Goal: Information Seeking & Learning: Find specific fact

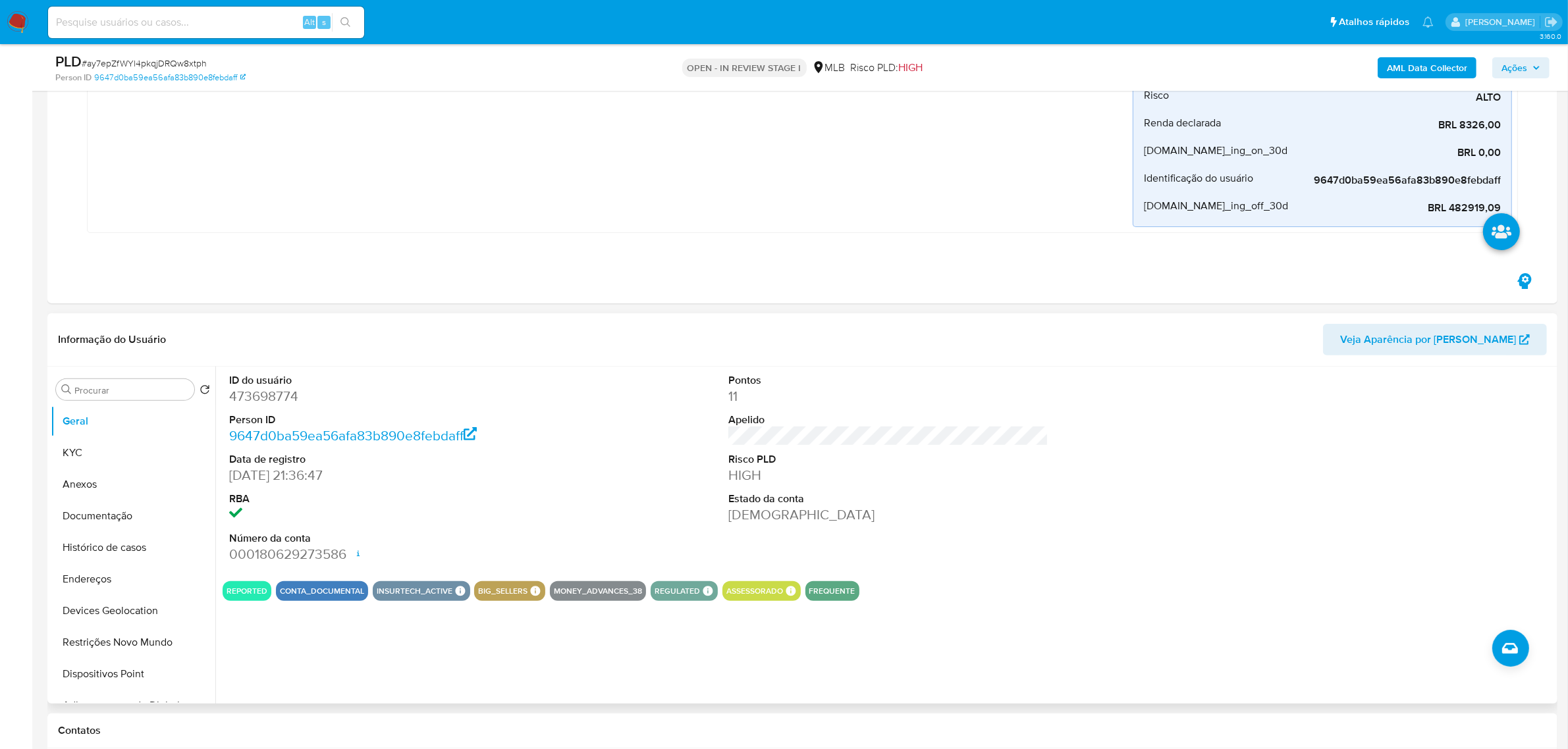
scroll to position [576, 0]
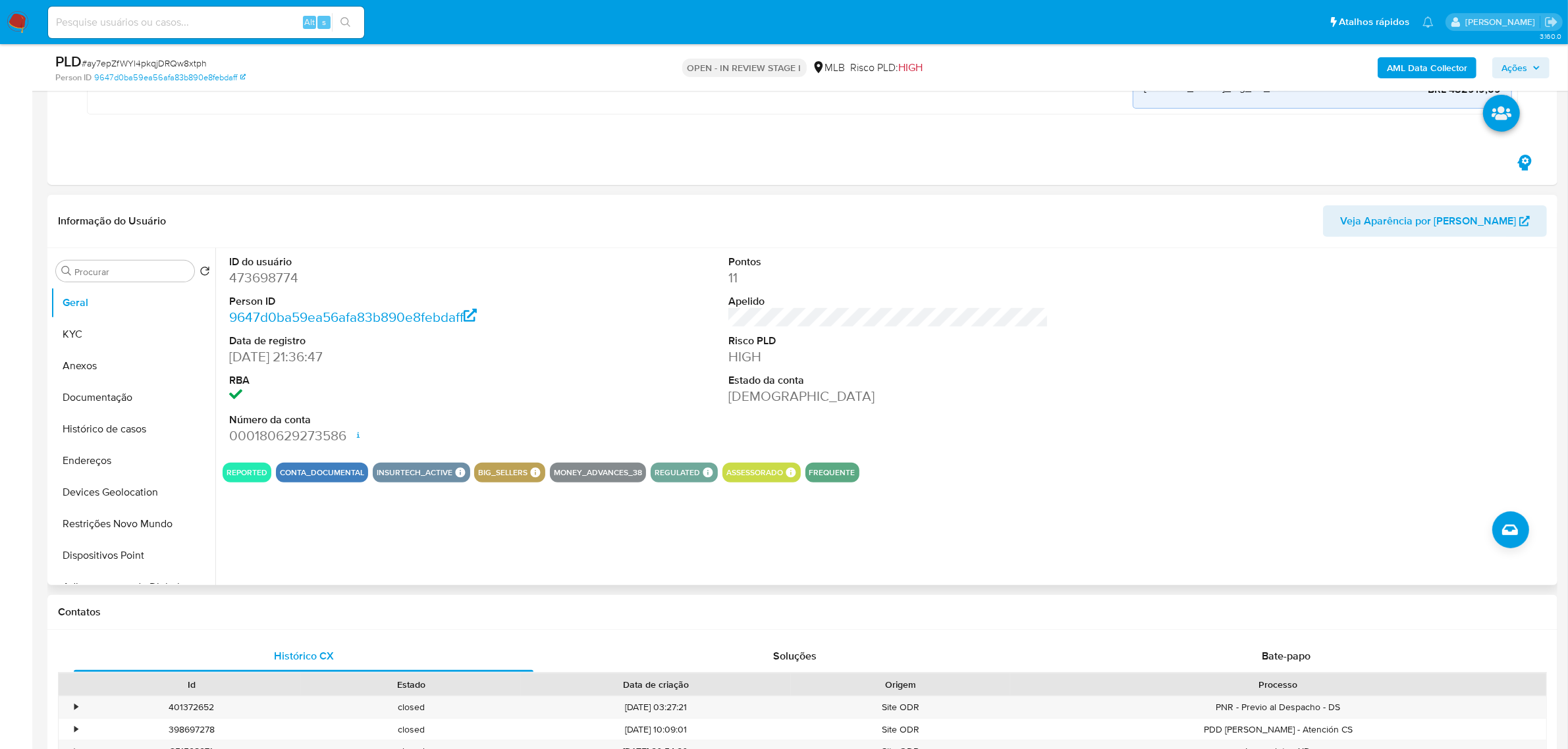
click at [258, 287] on dd "473698774" at bounding box center [389, 278] width 320 height 19
click at [257, 287] on dd "473698774" at bounding box center [389, 278] width 320 height 19
copy dd "473698774"
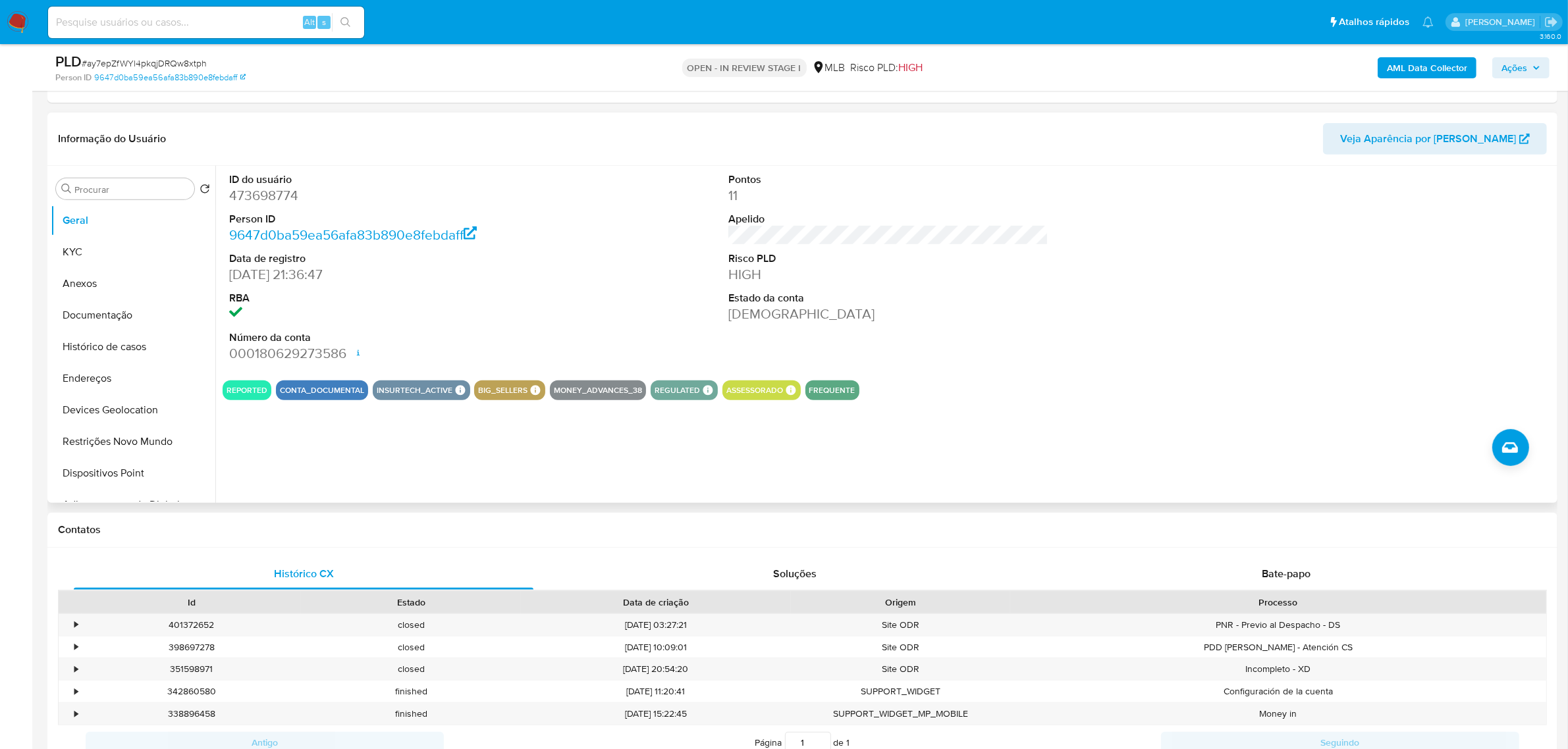
click at [861, 501] on div "ID do usuário 473698774 Person ID 9647d0ba59ea56afa83b890e8febdaff Data de regi…" at bounding box center [885, 335] width 1339 height 337
click at [94, 247] on button "KYC" at bounding box center [127, 252] width 154 height 32
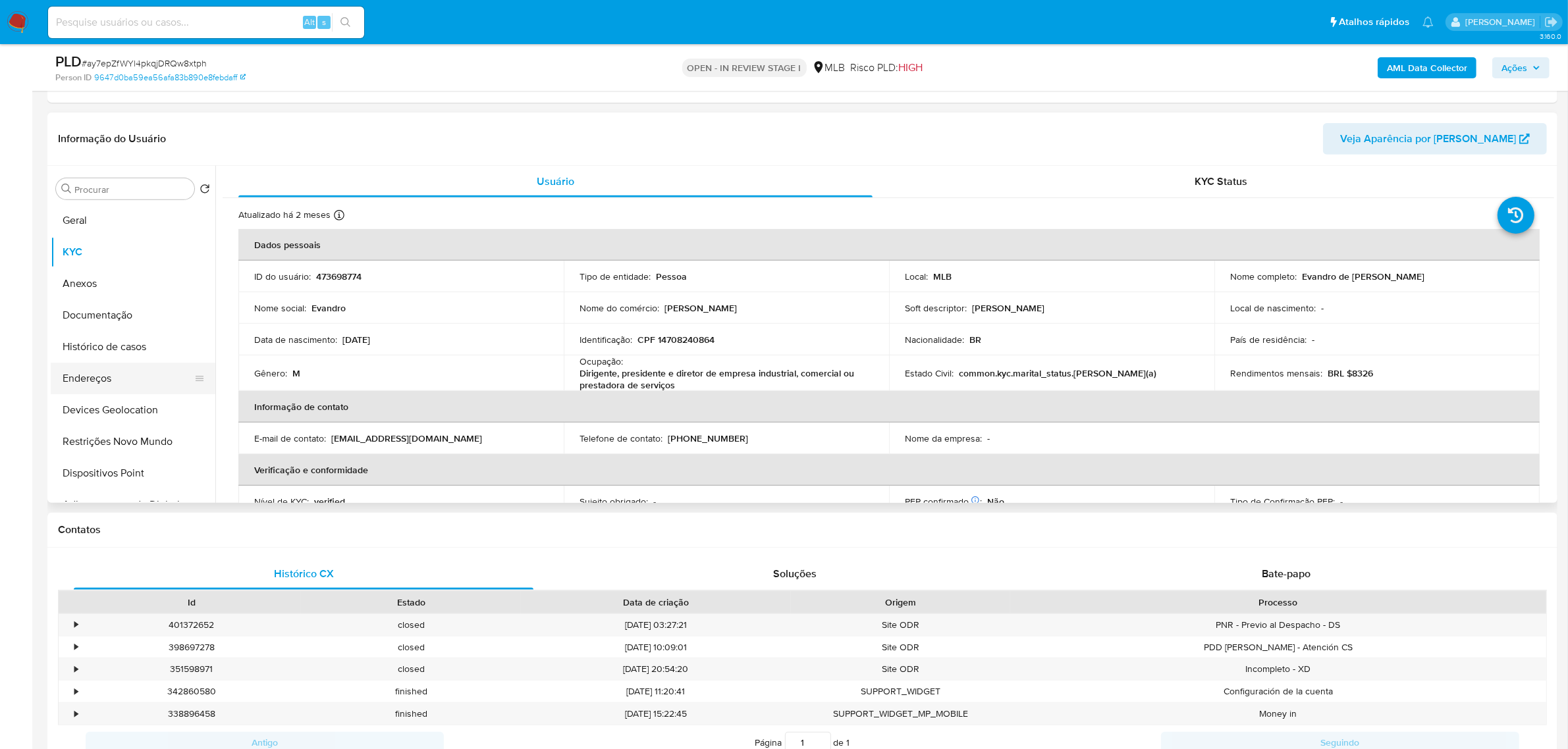
click at [104, 377] on button "Endereços" at bounding box center [127, 378] width 154 height 32
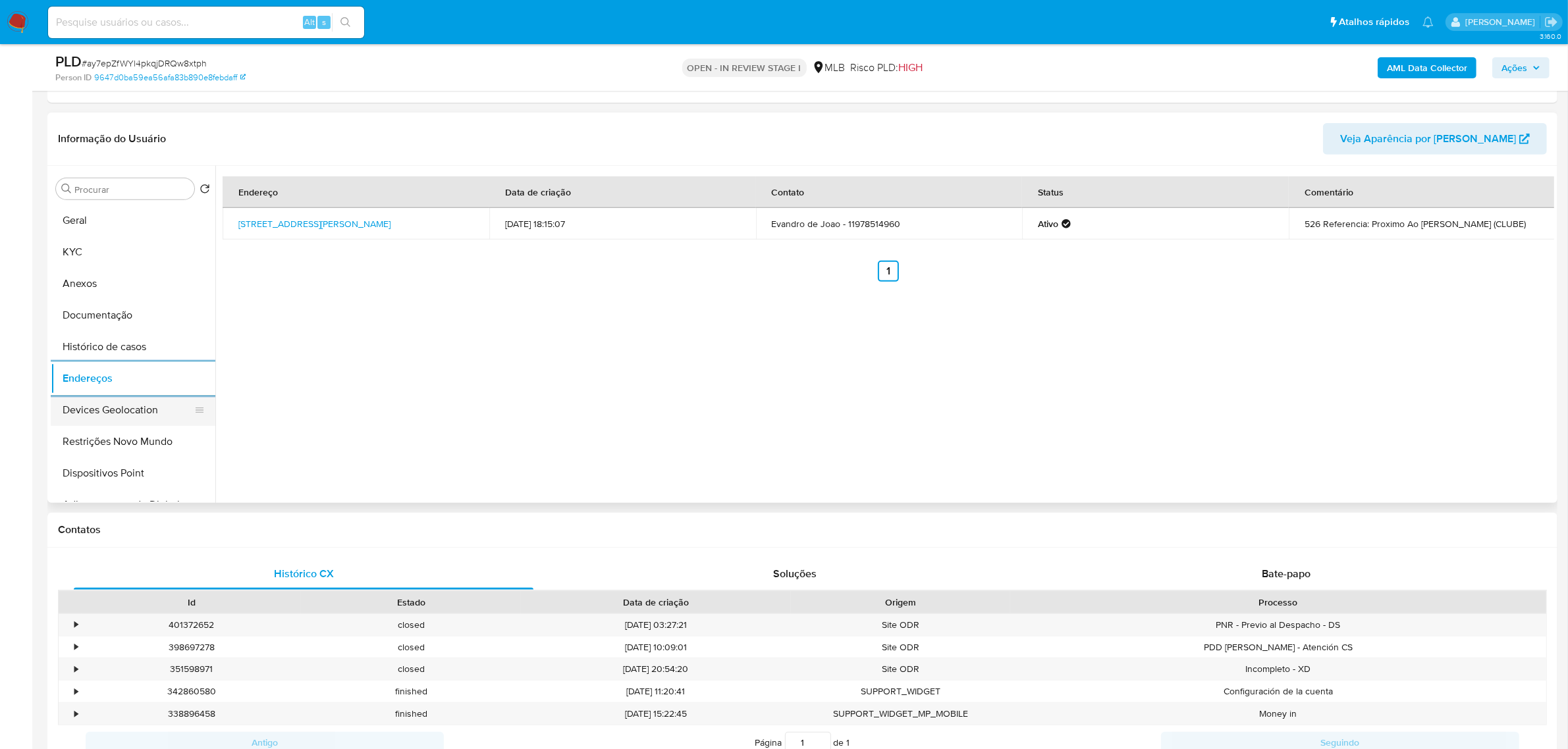
click at [132, 407] on button "Devices Geolocation" at bounding box center [127, 410] width 154 height 32
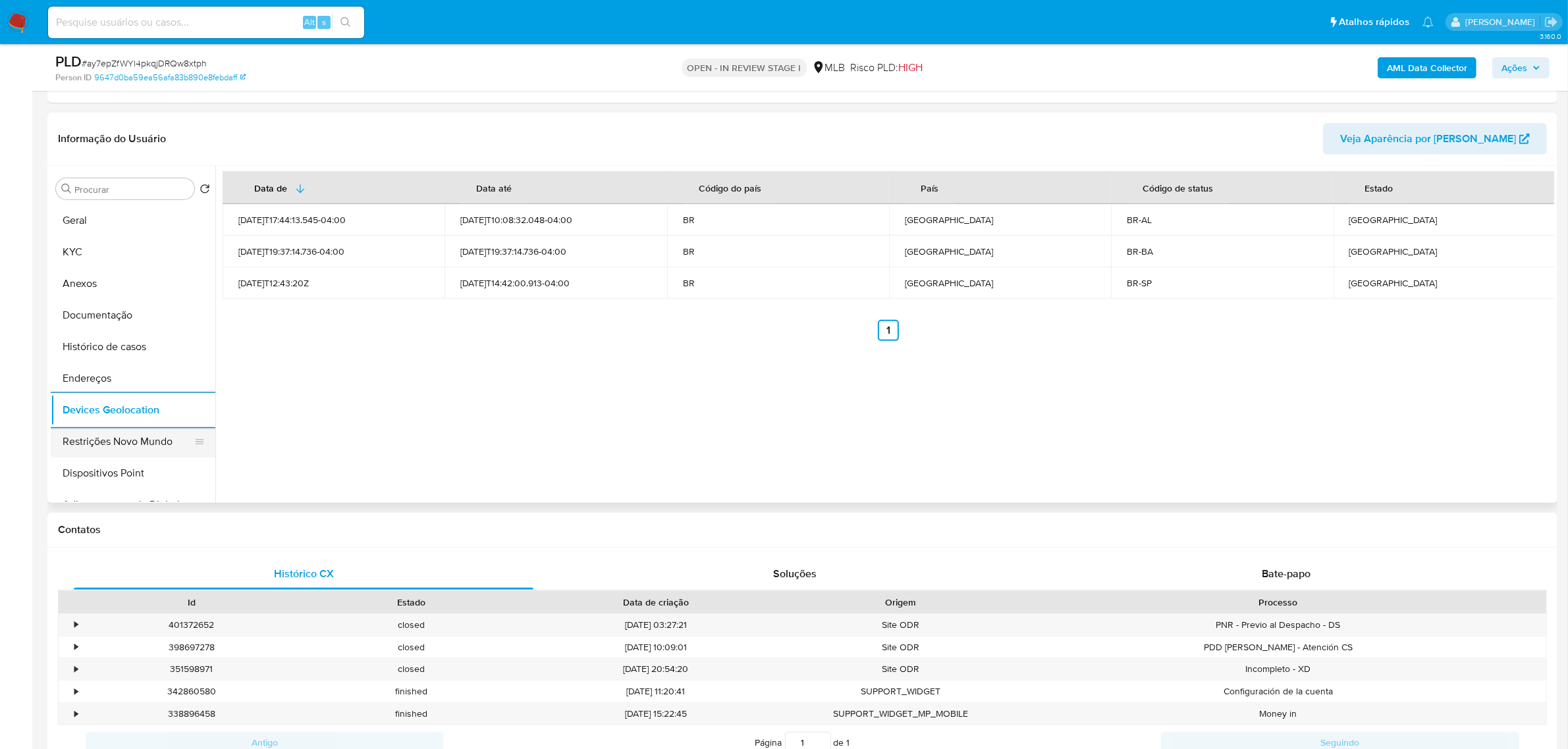
click at [96, 448] on button "Restrições Novo Mundo" at bounding box center [127, 442] width 154 height 32
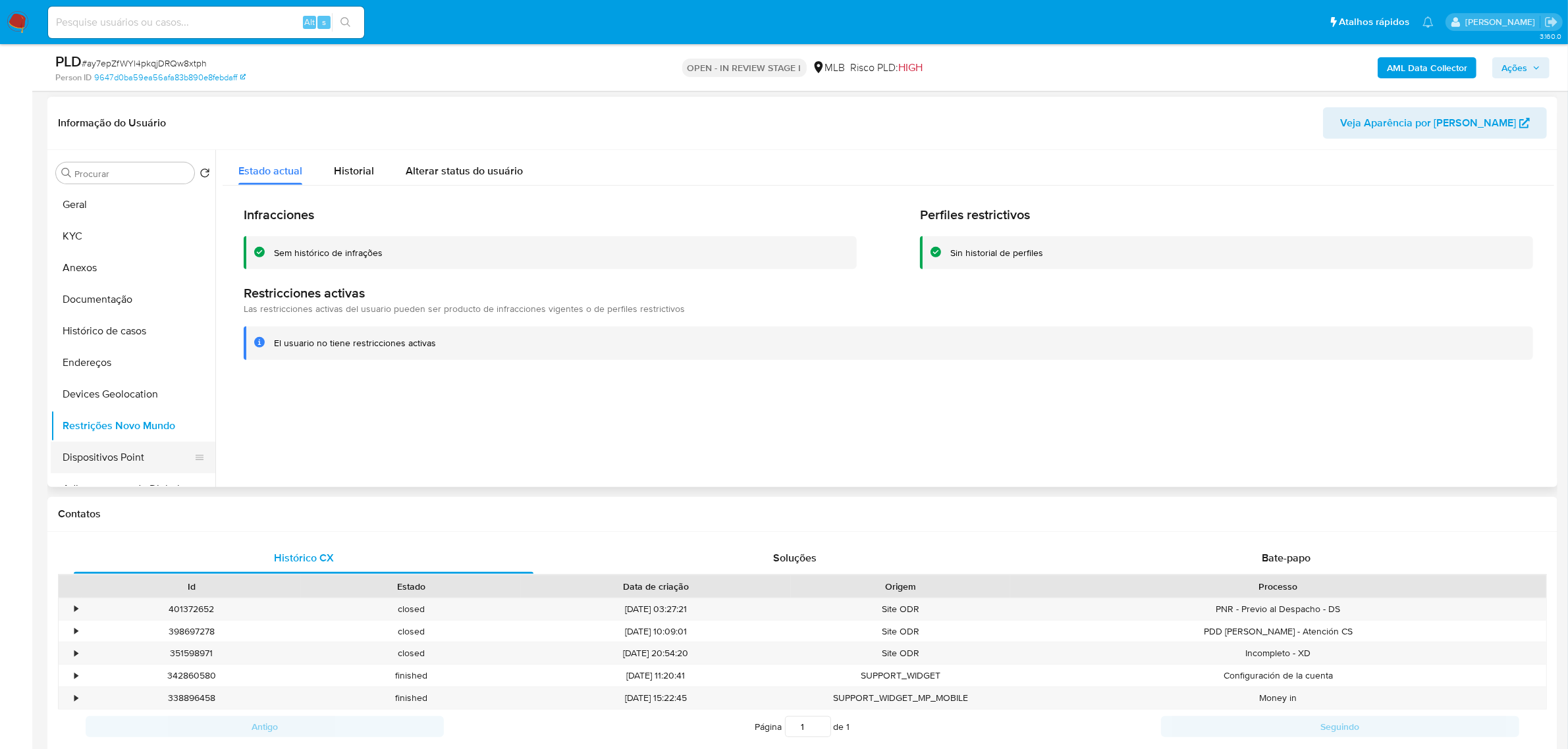
click at [166, 450] on button "Dispositivos Point" at bounding box center [127, 458] width 154 height 32
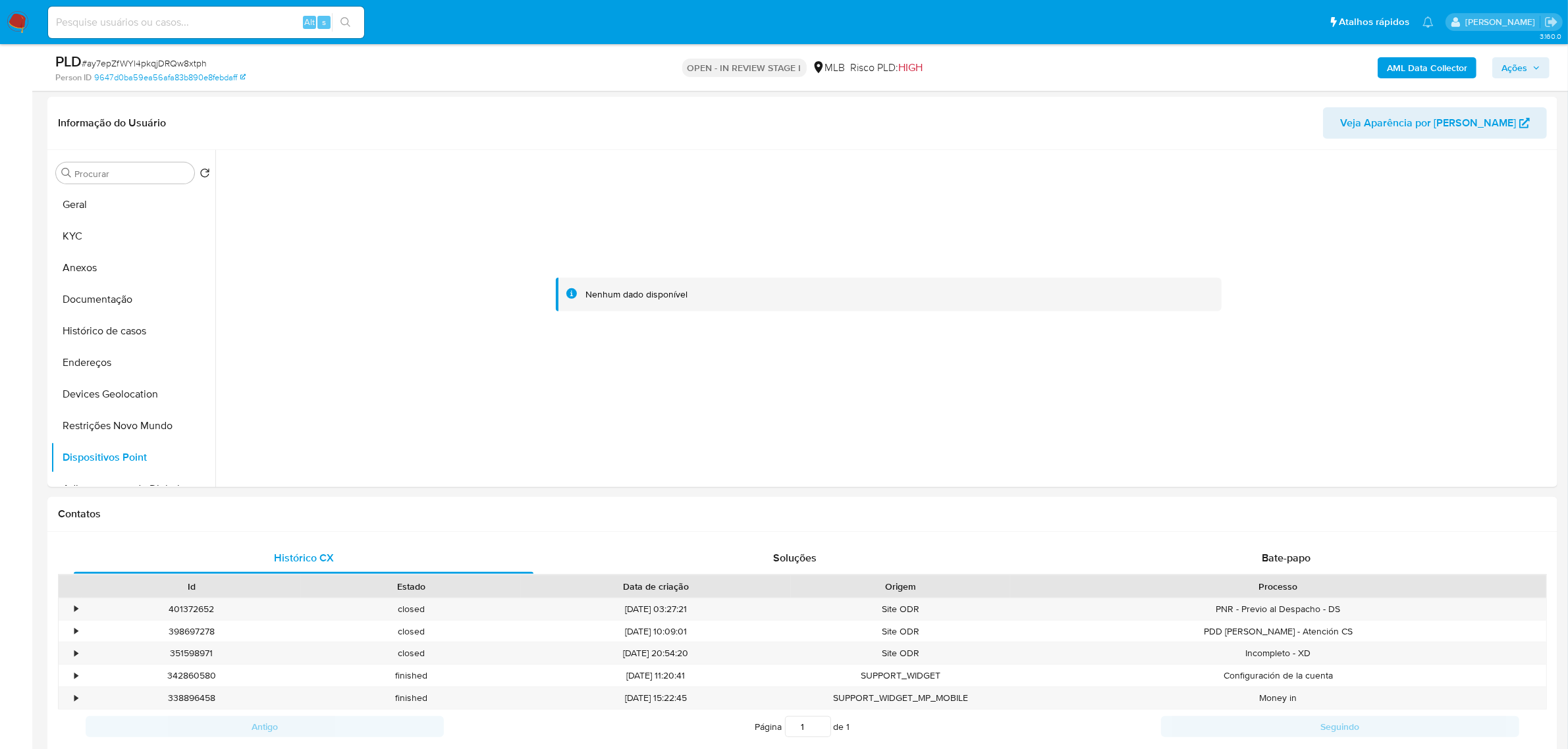
click at [1397, 74] on b "AML Data Collector" at bounding box center [1428, 68] width 81 height 21
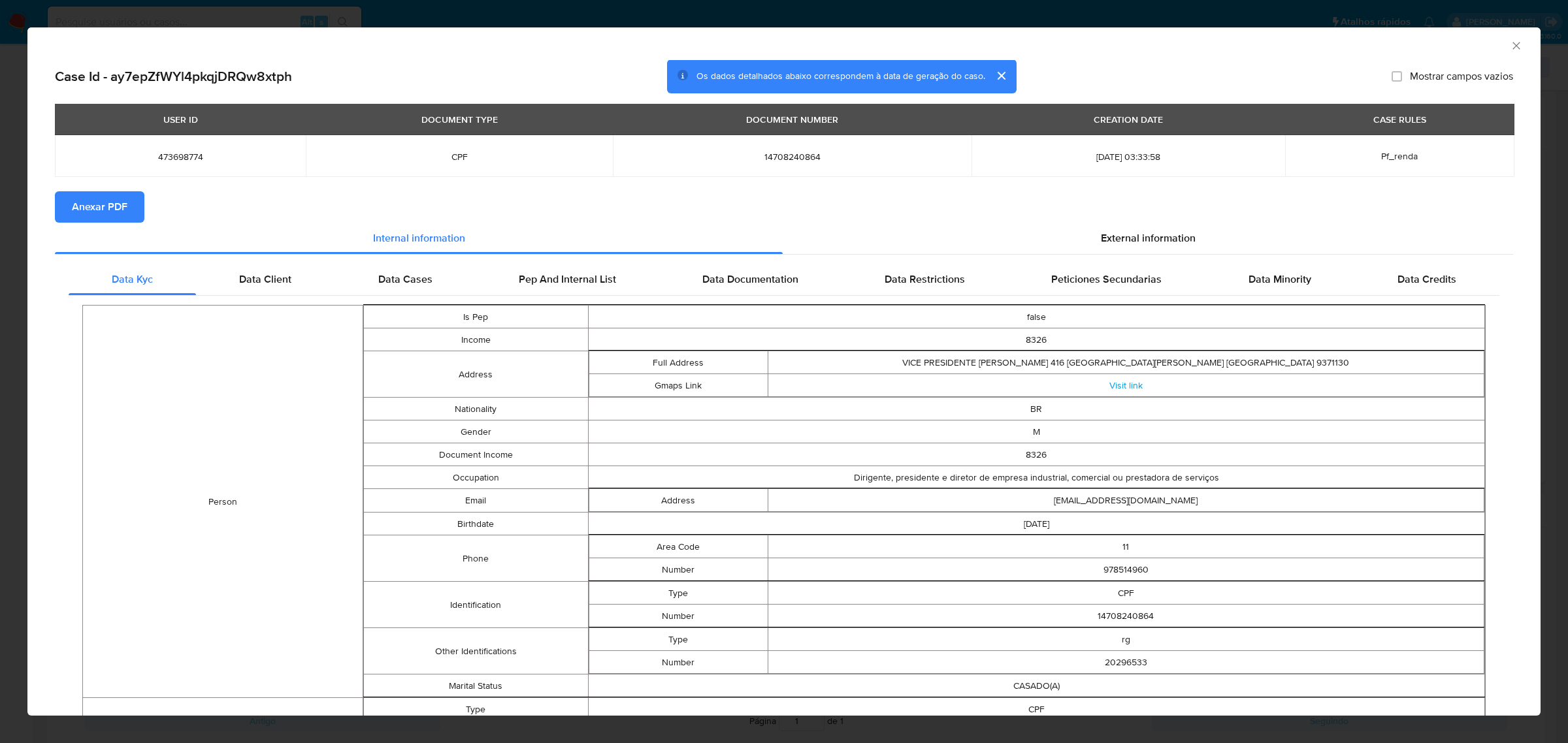
drag, startPoint x: 102, startPoint y: 206, endPoint x: 113, endPoint y: 206, distance: 11.0
click at [102, 206] on span "Anexar PDF" at bounding box center [100, 207] width 56 height 29
click at [1150, 239] on span "External information" at bounding box center [1148, 241] width 95 height 15
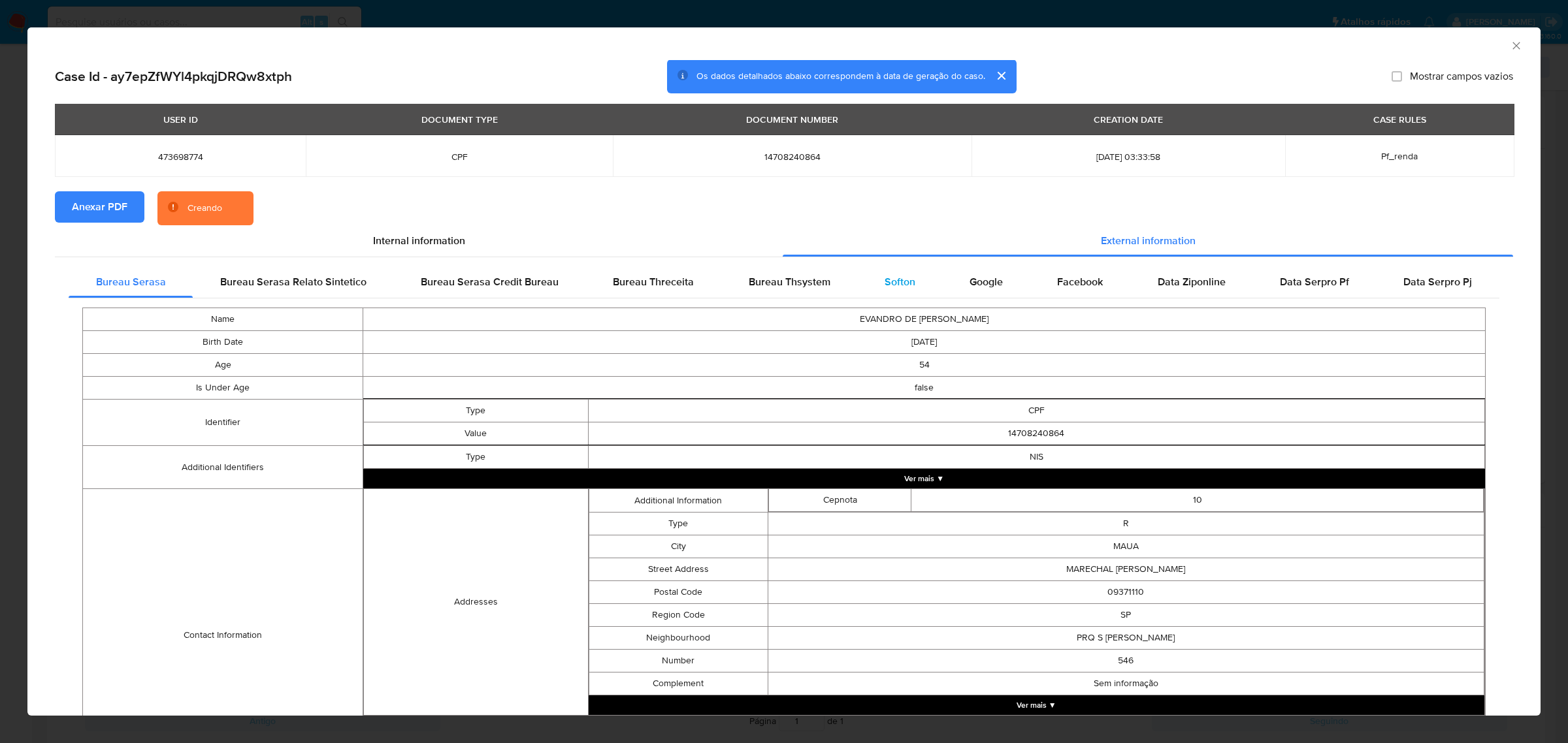
click at [885, 280] on span "Softon" at bounding box center [900, 281] width 31 height 15
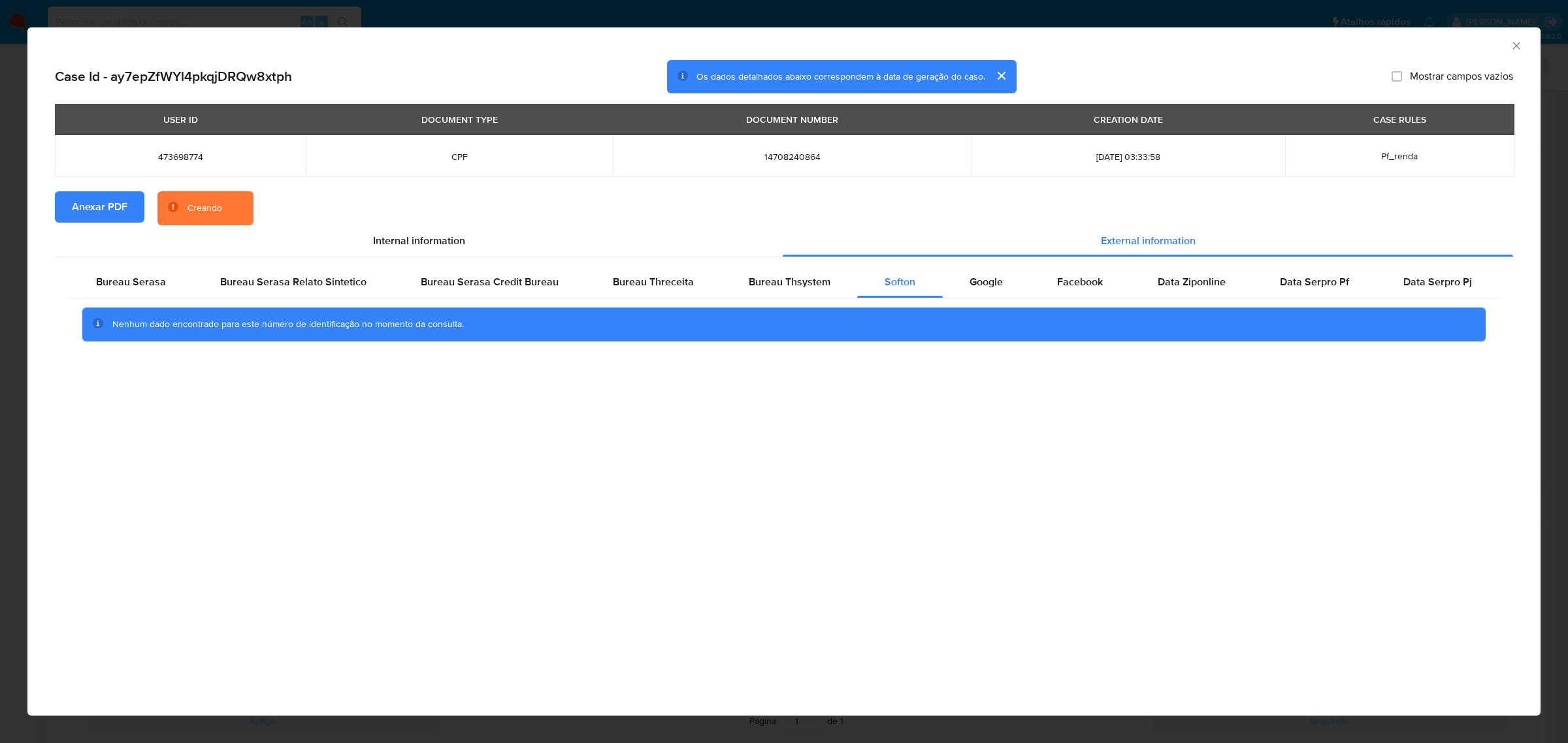
click at [1517, 43] on icon "Fechar a janela" at bounding box center [1516, 46] width 13 height 13
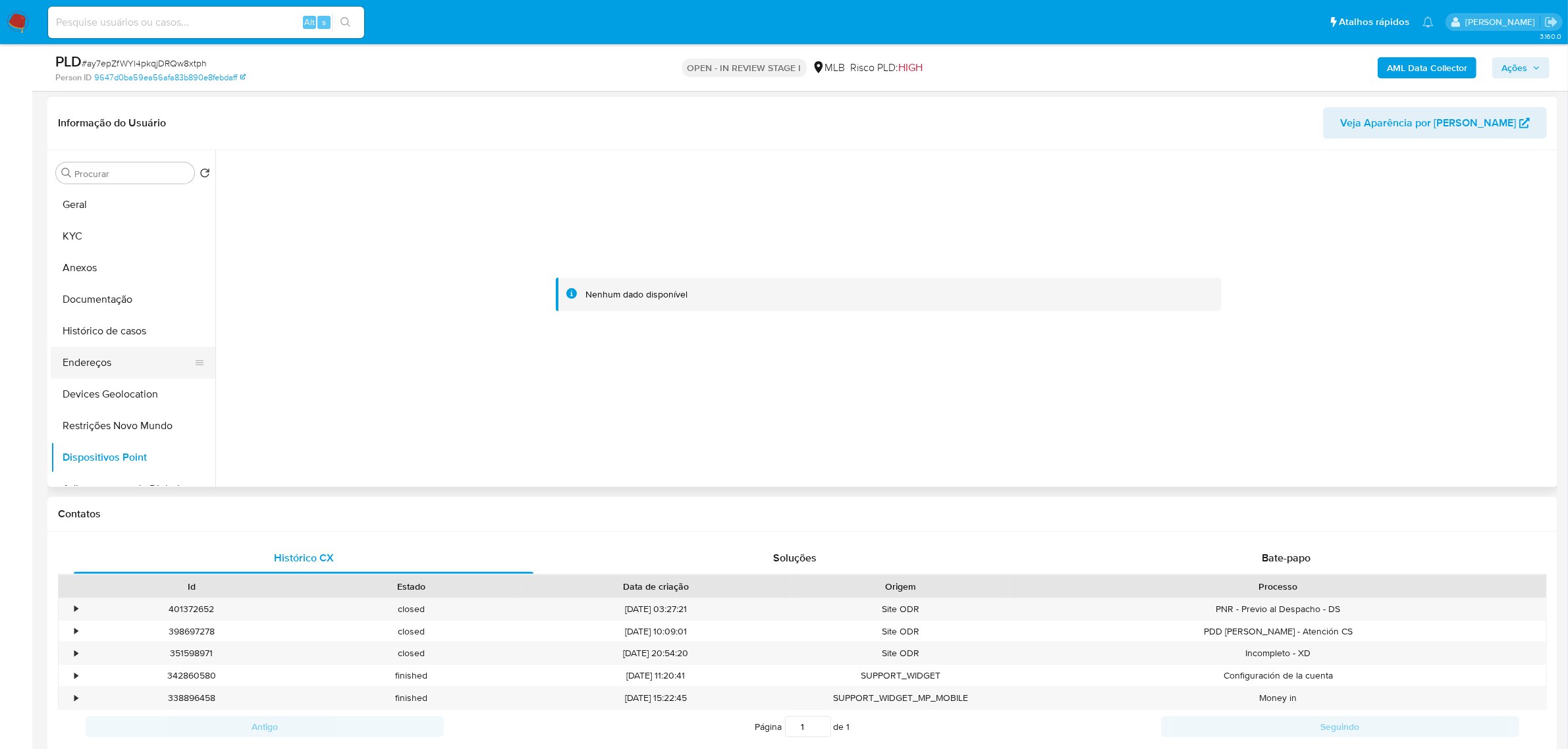
click at [115, 350] on button "Endereços" at bounding box center [127, 363] width 154 height 32
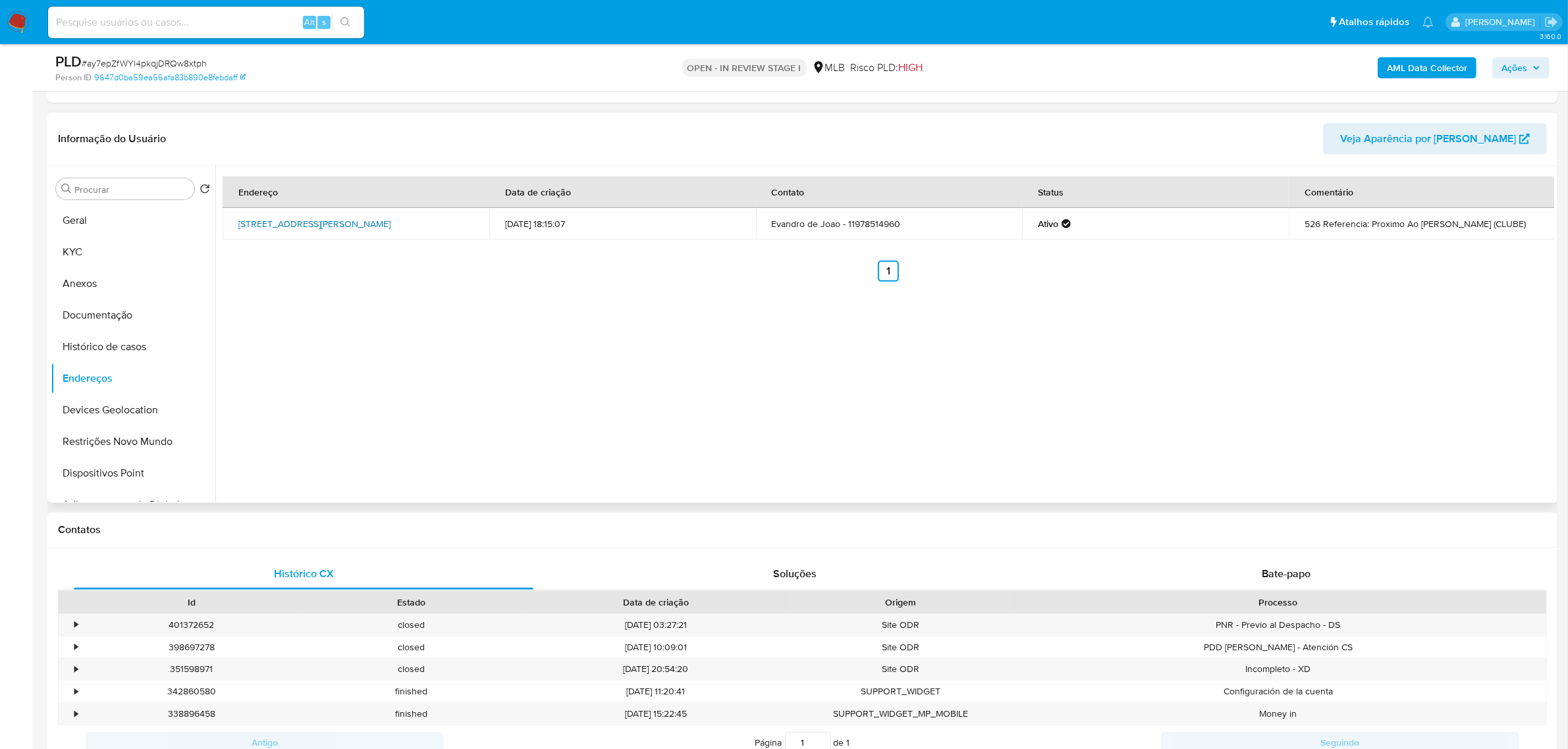
drag, startPoint x: 228, startPoint y: 214, endPoint x: 343, endPoint y: 231, distance: 116.2
click at [343, 231] on td "[STREET_ADDRESS][PERSON_NAME]" at bounding box center [356, 224] width 267 height 32
copy link "[STREET_ADDRESS][PERSON_NAME], 09371110"
click at [333, 230] on link "[STREET_ADDRESS][PERSON_NAME]" at bounding box center [314, 224] width 152 height 13
click at [102, 258] on button "KYC" at bounding box center [127, 252] width 154 height 32
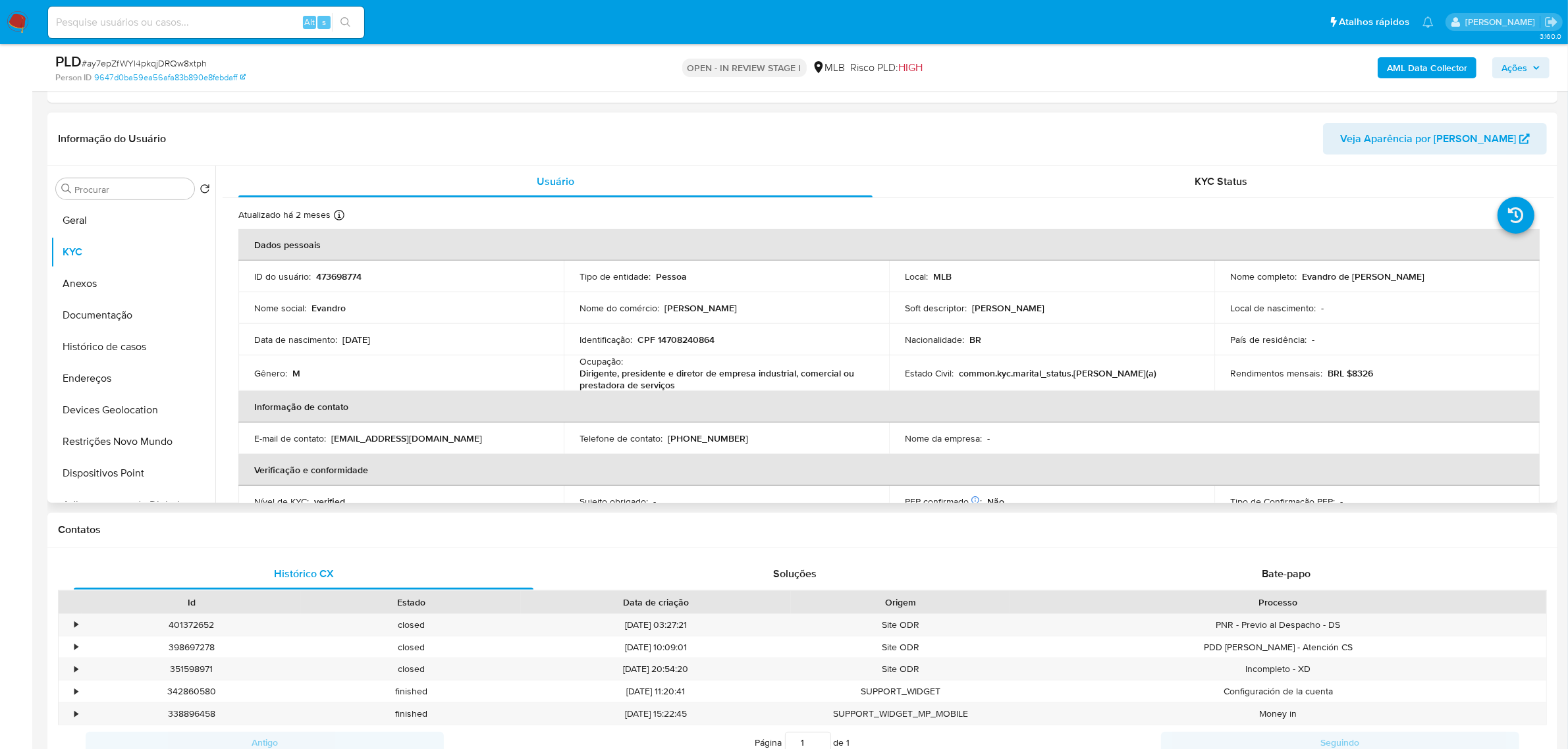
click at [689, 335] on p "CPF 14708240864" at bounding box center [676, 340] width 77 height 12
copy p "14708240864"
